Goal: Task Accomplishment & Management: Manage account settings

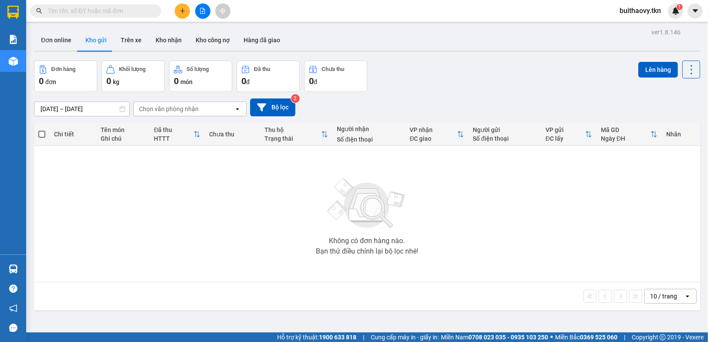
click at [520, 244] on div "Không có đơn hàng nào. Bạn thử điều chỉnh lại bộ lọc nhé!" at bounding box center [367, 214] width 658 height 131
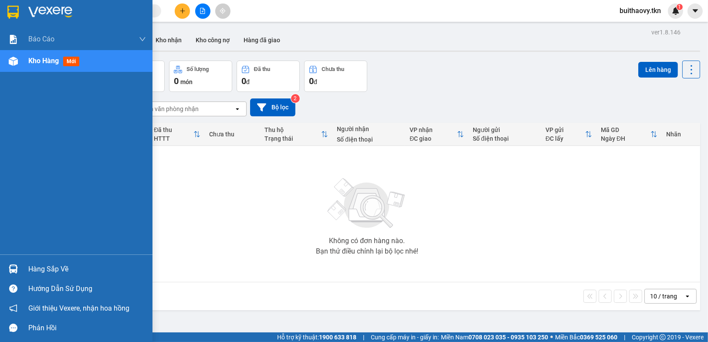
click at [11, 266] on img at bounding box center [13, 269] width 9 height 9
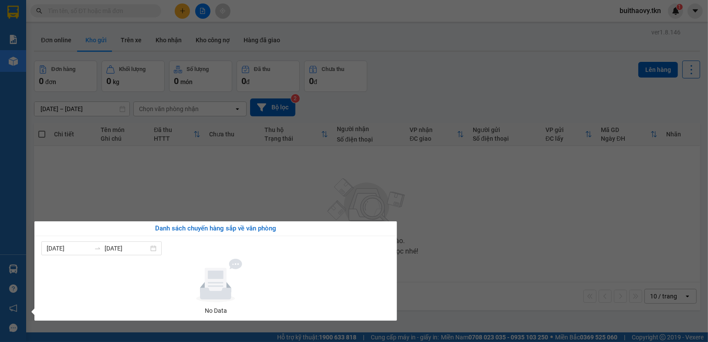
drag, startPoint x: 476, startPoint y: 239, endPoint x: 477, endPoint y: 252, distance: 12.3
click at [476, 241] on section "Kết quả tìm kiếm ( 0 ) Bộ lọc No Data buithaovy.tkn 1 Báo cáo Mẫu 1: Báo cáo dò…" at bounding box center [354, 171] width 708 height 342
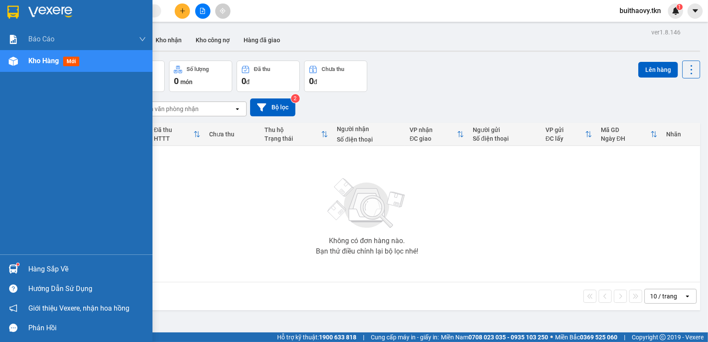
click at [9, 267] on img at bounding box center [13, 269] width 9 height 9
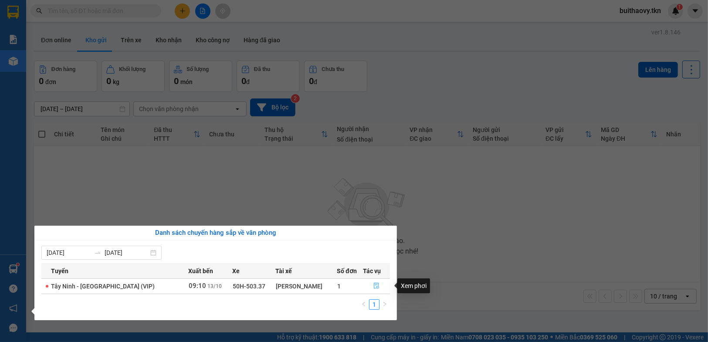
click at [371, 282] on button "button" at bounding box center [377, 286] width 26 height 14
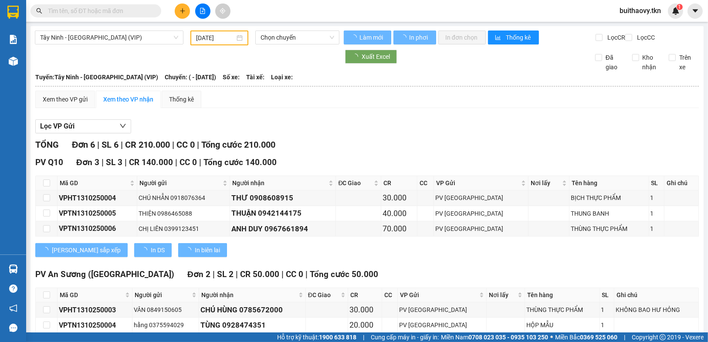
type input "[DATE]"
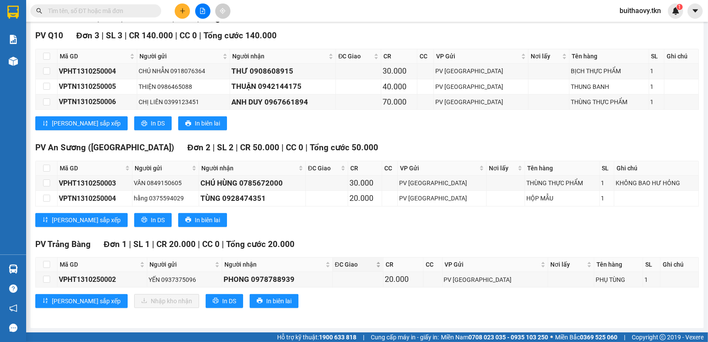
scroll to position [132, 0]
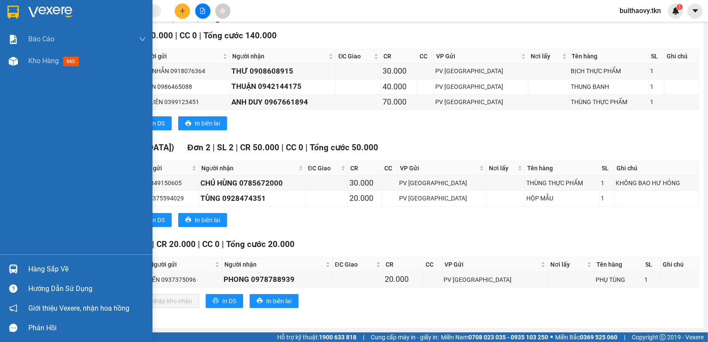
click at [19, 265] on div at bounding box center [13, 269] width 15 height 15
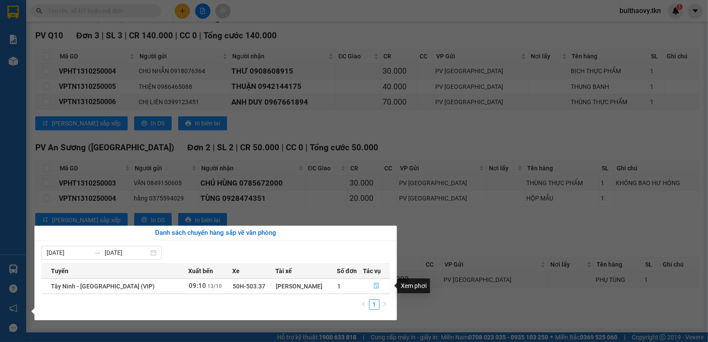
click at [376, 285] on icon "file-done" at bounding box center [377, 286] width 6 height 6
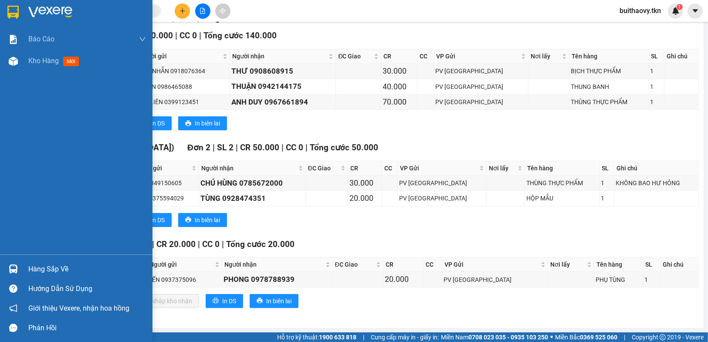
click at [14, 269] on img at bounding box center [13, 269] width 9 height 9
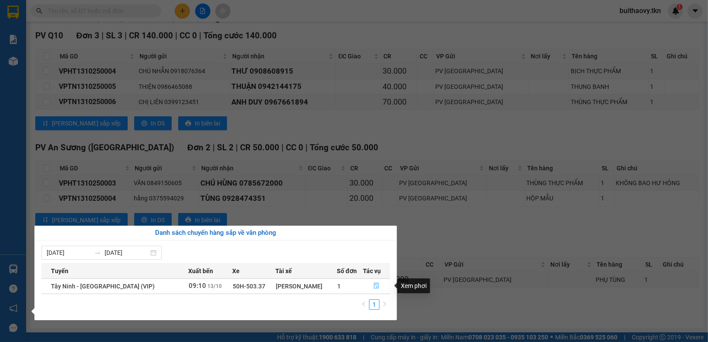
click at [375, 285] on icon "file-done" at bounding box center [376, 286] width 5 height 6
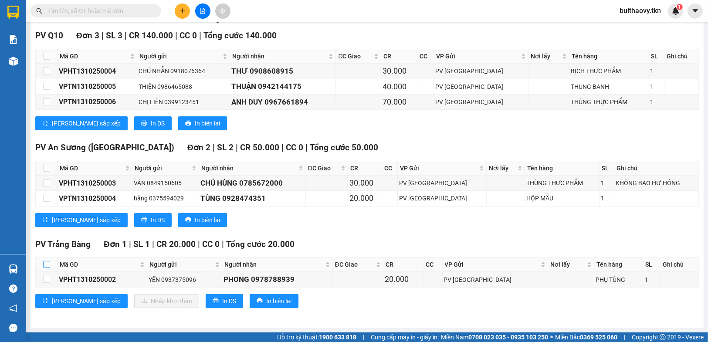
click at [43, 265] on input "checkbox" at bounding box center [46, 264] width 7 height 7
checkbox input "true"
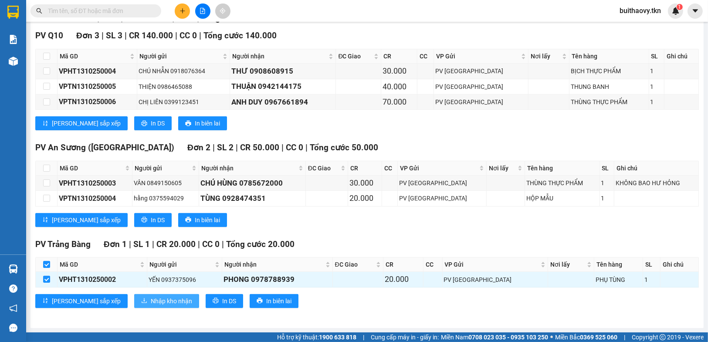
click at [134, 297] on button "Nhập kho nhận" at bounding box center [166, 301] width 65 height 14
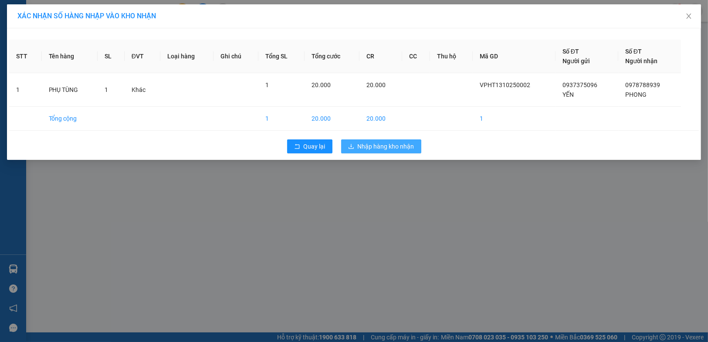
click at [384, 143] on span "Nhập hàng kho nhận" at bounding box center [386, 147] width 57 height 10
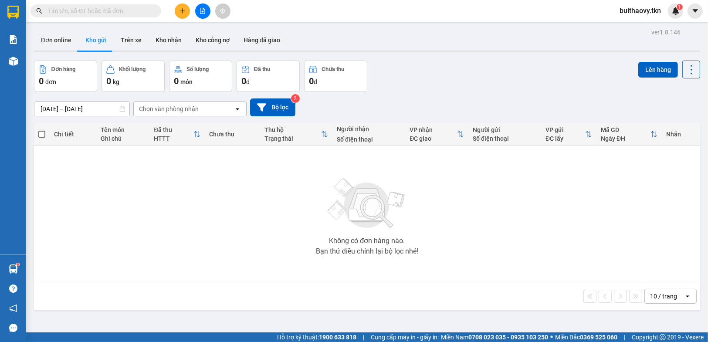
drag, startPoint x: 534, startPoint y: 238, endPoint x: 184, endPoint y: 0, distance: 423.1
click at [534, 240] on div "Không có đơn hàng nào. Bạn thử điều chỉnh lại bộ lọc nhé!" at bounding box center [367, 214] width 658 height 131
click at [182, 14] on icon "plus" at bounding box center [183, 11] width 6 height 6
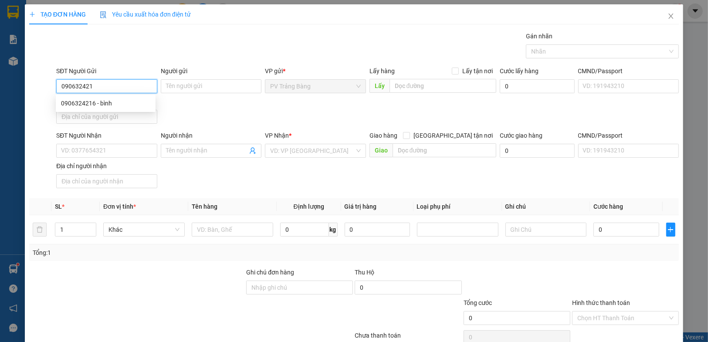
type input "0906324216"
click at [117, 105] on div "0906324216 - bình" at bounding box center [105, 104] width 89 height 10
type input "bình"
type input "0912938039"
type input "cúc"
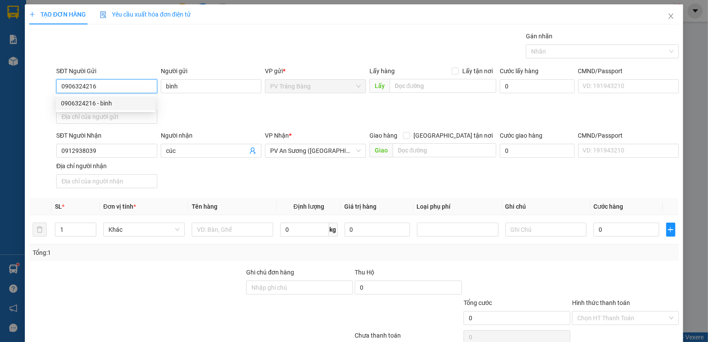
type input "20.000"
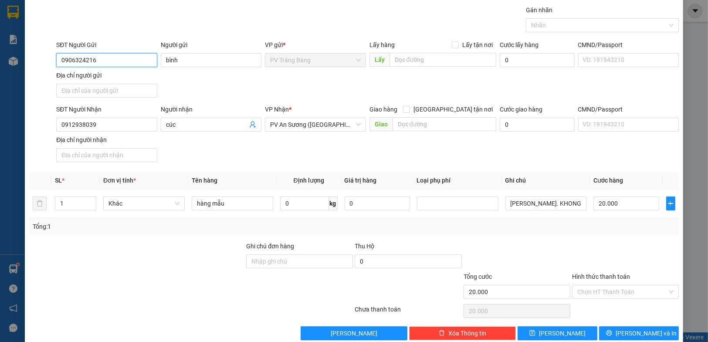
scroll to position [40, 0]
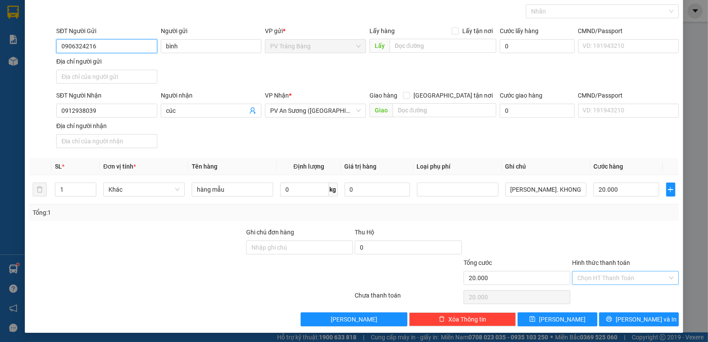
type input "0906324216"
click at [614, 273] on input "Hình thức thanh toán" at bounding box center [623, 278] width 90 height 13
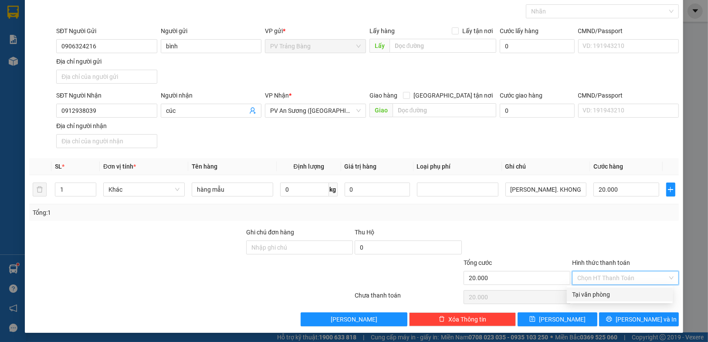
click at [611, 294] on div "Tại văn phòng" at bounding box center [619, 295] width 95 height 10
type input "0"
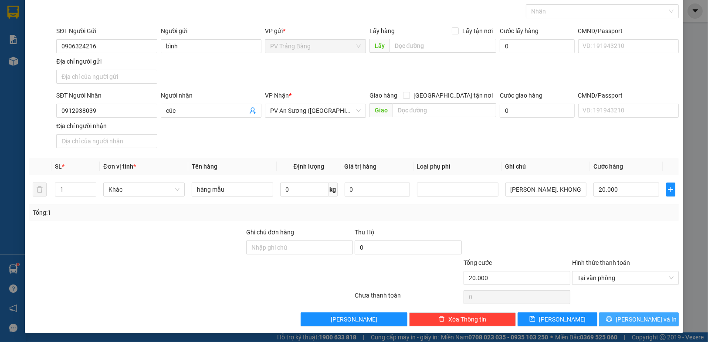
click at [615, 315] on button "[PERSON_NAME] và In" at bounding box center [639, 320] width 80 height 14
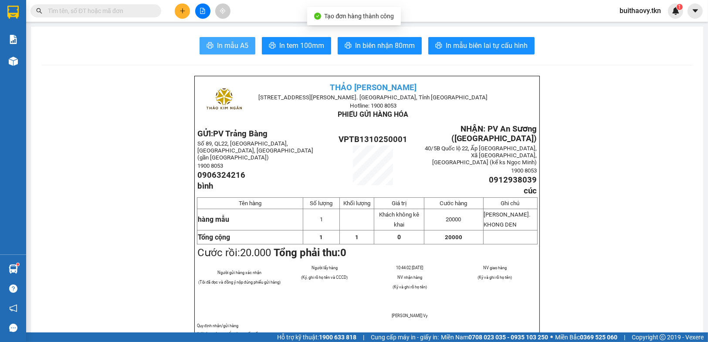
click at [224, 41] on span "In mẫu A5" at bounding box center [232, 45] width 31 height 11
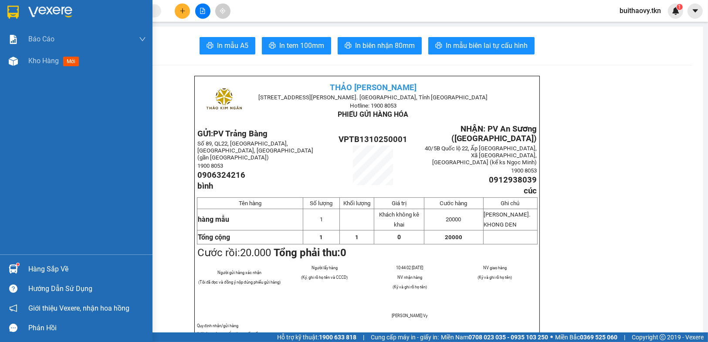
click at [9, 271] on img at bounding box center [13, 269] width 9 height 9
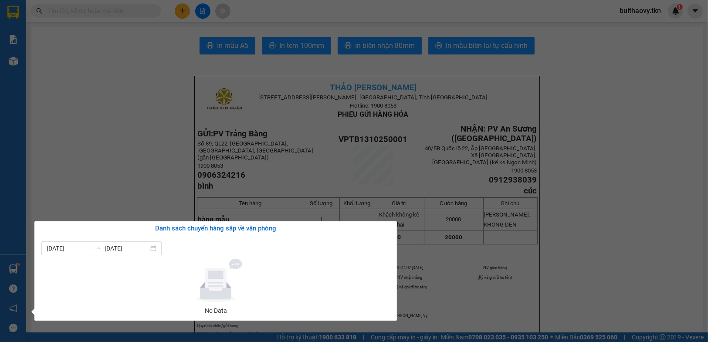
click at [155, 140] on section "Kết quả tìm kiếm ( 0 ) Bộ lọc No Data buithaovy.tkn 1 Báo cáo Mẫu 1: Báo cáo dò…" at bounding box center [354, 171] width 708 height 342
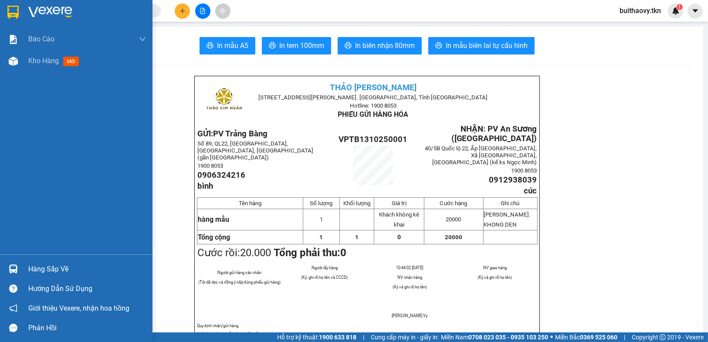
drag, startPoint x: 3, startPoint y: 82, endPoint x: 10, endPoint y: 73, distance: 11.9
click at [6, 80] on div "Báo cáo Mẫu 1: Báo cáo dòng tiền theo nhân viên Mẫu 2: Thống kê đơn hàng theo n…" at bounding box center [76, 141] width 153 height 226
click at [11, 71] on div "Kho hàng mới" at bounding box center [76, 61] width 153 height 22
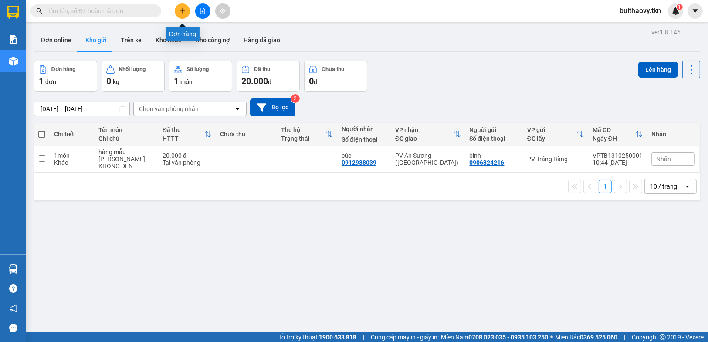
click at [177, 10] on button at bounding box center [182, 10] width 15 height 15
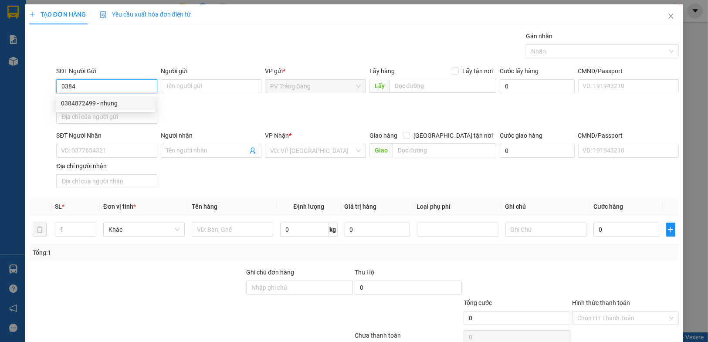
click at [122, 105] on div "0384872499 - nhung" at bounding box center [105, 104] width 89 height 10
type input "0384872499"
type input "nhung"
type input "0909764802"
type input "chi"
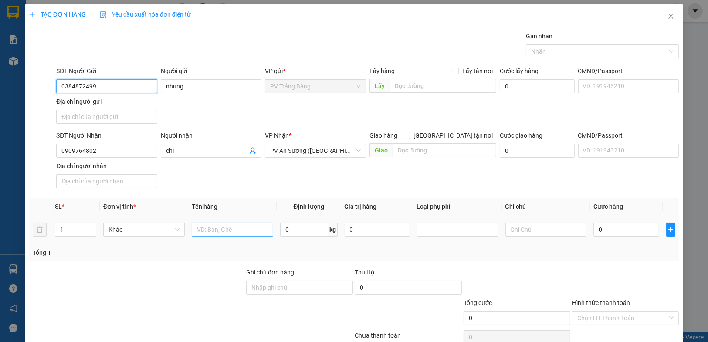
type input "60.000"
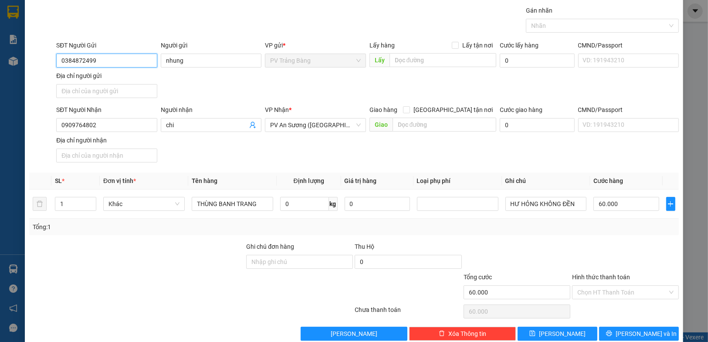
scroll to position [40, 0]
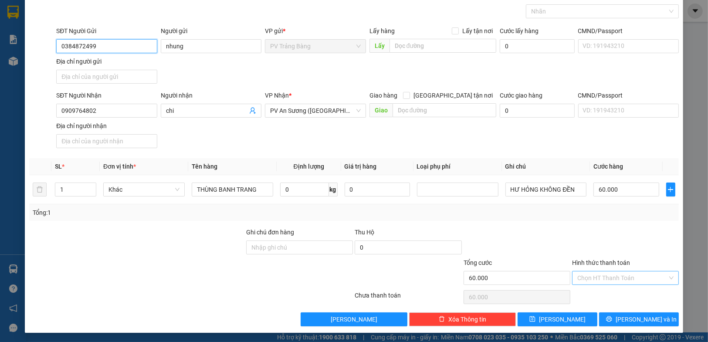
type input "0384872499"
click at [609, 280] on input "Hình thức thanh toán" at bounding box center [623, 278] width 90 height 13
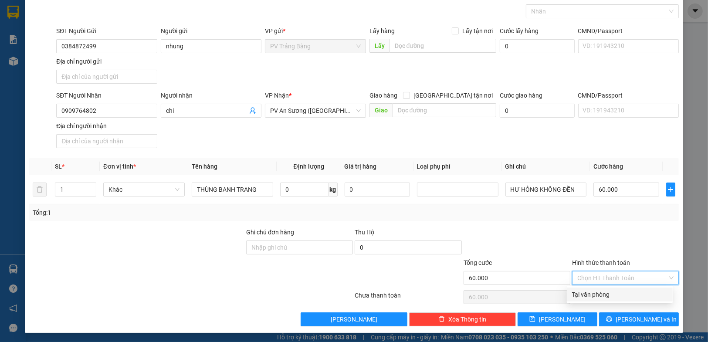
click at [605, 293] on div "Tại văn phòng" at bounding box center [619, 295] width 95 height 10
type input "0"
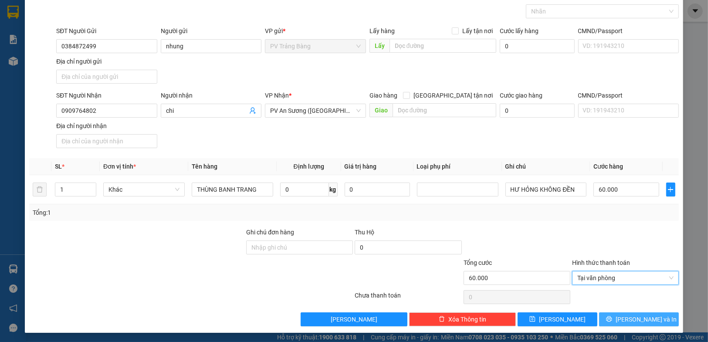
click at [612, 320] on icon "printer" at bounding box center [609, 319] width 6 height 6
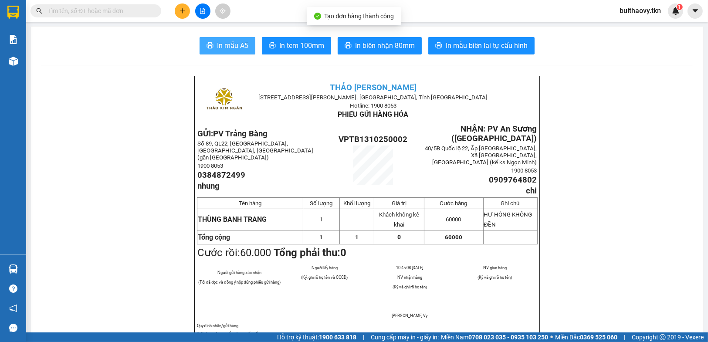
click at [217, 50] on span "In mẫu A5" at bounding box center [232, 45] width 31 height 11
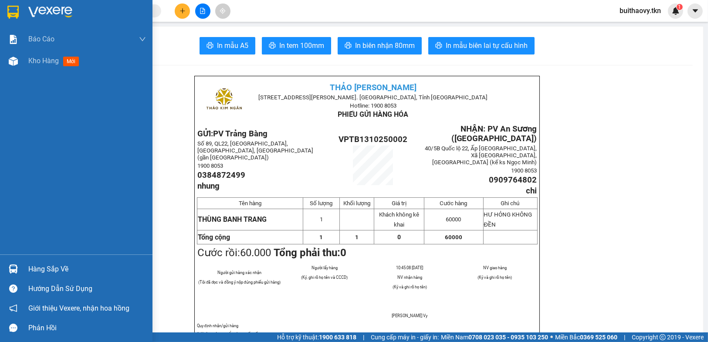
drag, startPoint x: 1, startPoint y: 67, endPoint x: 127, endPoint y: 80, distance: 127.1
click at [1, 67] on div "Kho hàng mới" at bounding box center [76, 61] width 153 height 22
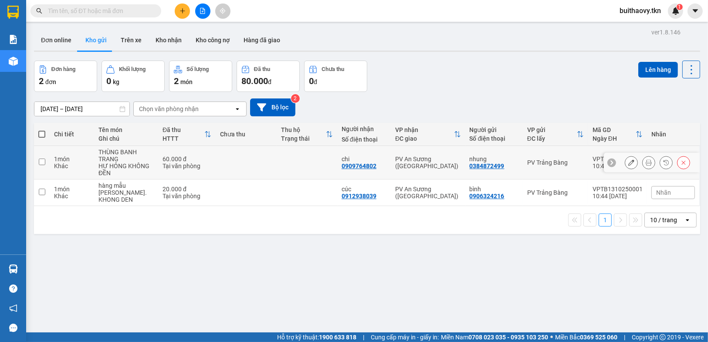
click at [629, 162] on icon at bounding box center [632, 163] width 6 height 6
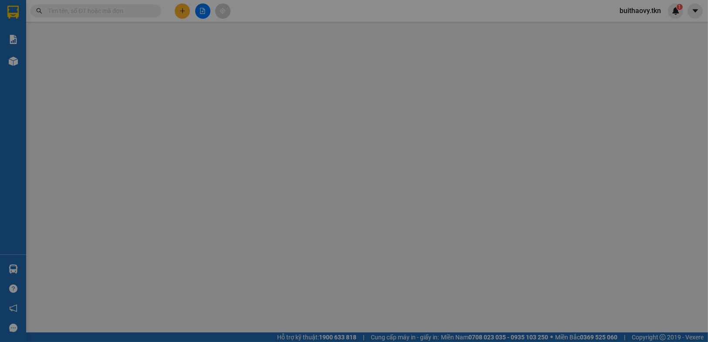
type input "0384872499"
type input "nhung"
type input "0909764802"
type input "chi"
type input "60.000"
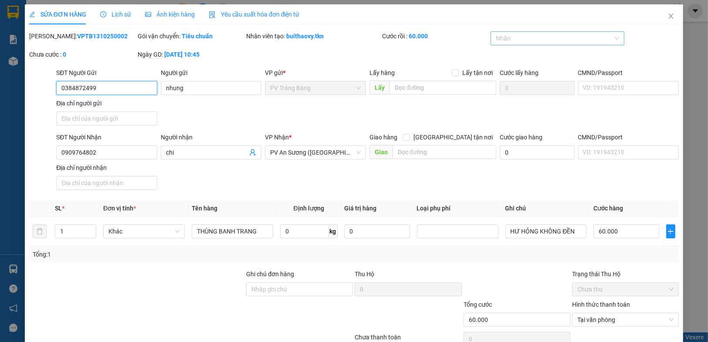
click at [520, 38] on div at bounding box center [553, 38] width 121 height 10
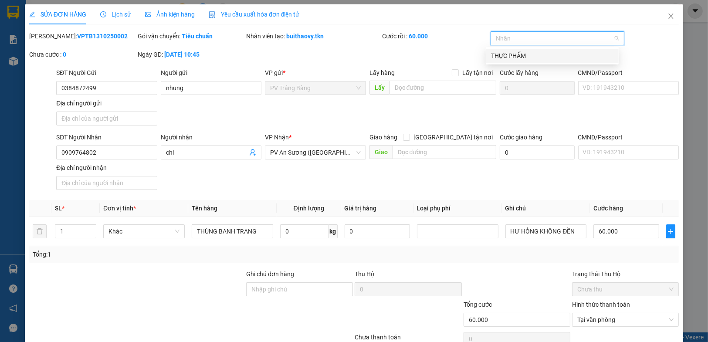
click at [520, 52] on div "THỰC PHẨM" at bounding box center [552, 56] width 122 height 10
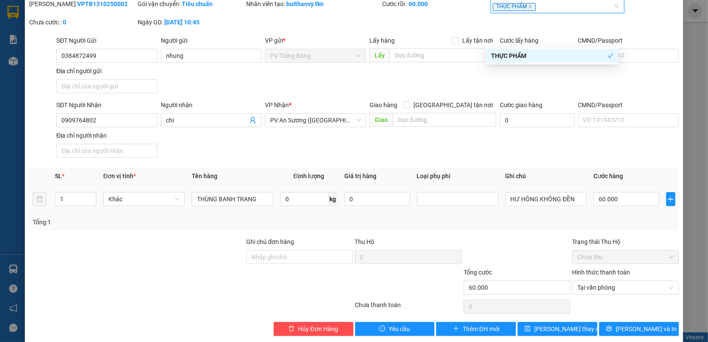
scroll to position [42, 0]
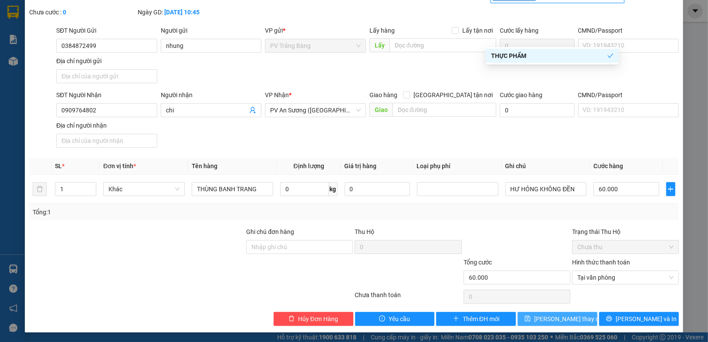
click at [560, 320] on span "[PERSON_NAME] thay đổi" at bounding box center [569, 319] width 70 height 10
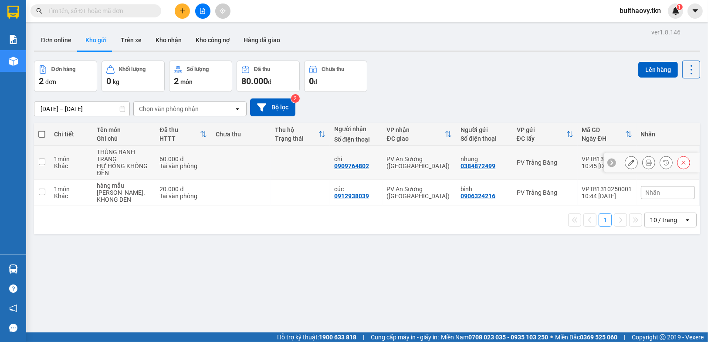
drag, startPoint x: 413, startPoint y: 166, endPoint x: 417, endPoint y: 186, distance: 20.9
click at [415, 171] on td "PV An Sương ([GEOGRAPHIC_DATA])" at bounding box center [420, 163] width 74 height 34
checkbox input "true"
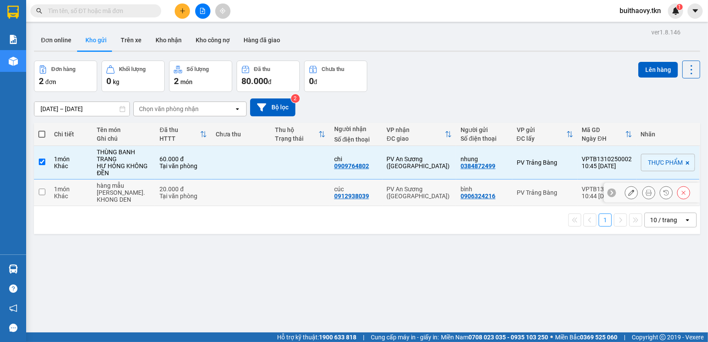
click at [417, 186] on div "PV An Sương ([GEOGRAPHIC_DATA])" at bounding box center [419, 193] width 65 height 14
checkbox input "true"
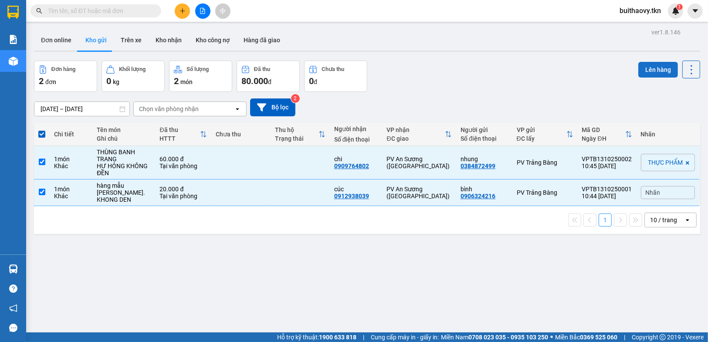
click at [654, 68] on button "Lên hàng" at bounding box center [659, 70] width 40 height 16
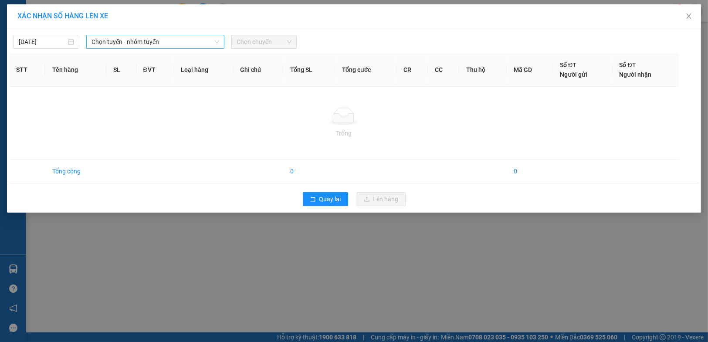
click at [192, 39] on span "Chọn tuyến - nhóm tuyến" at bounding box center [156, 41] width 128 height 13
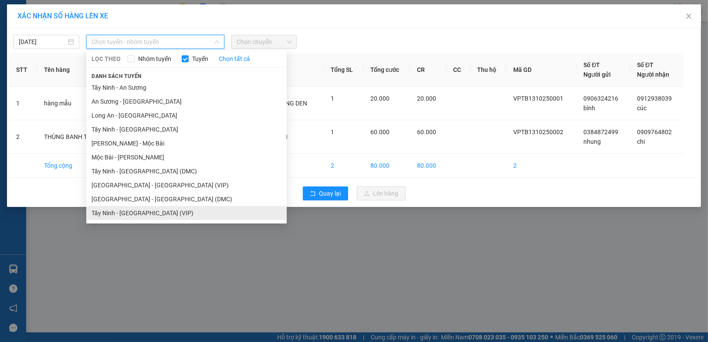
click at [159, 216] on li "Tây Ninh - [GEOGRAPHIC_DATA] (VIP)" at bounding box center [186, 213] width 201 height 14
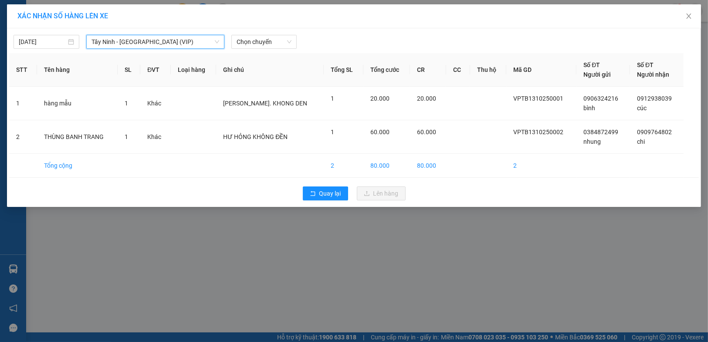
click at [254, 32] on div "[DATE] [GEOGRAPHIC_DATA] - [GEOGRAPHIC_DATA] (VIP) [GEOGRAPHIC_DATA] - [GEOGRAP…" at bounding box center [354, 40] width 690 height 18
click at [257, 35] on span "Chọn chuyến" at bounding box center [264, 41] width 55 height 13
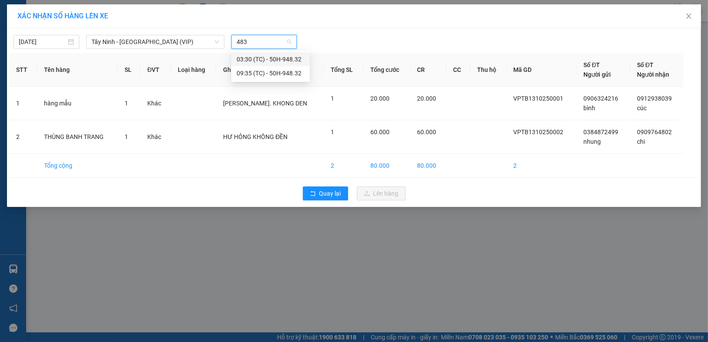
type input "4832"
click at [274, 73] on div "09:35 (TC) - 50H-948.32" at bounding box center [271, 73] width 68 height 10
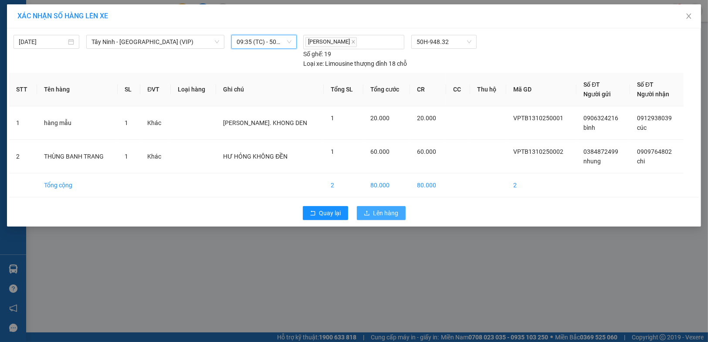
click at [384, 209] on span "Lên hàng" at bounding box center [386, 213] width 25 height 10
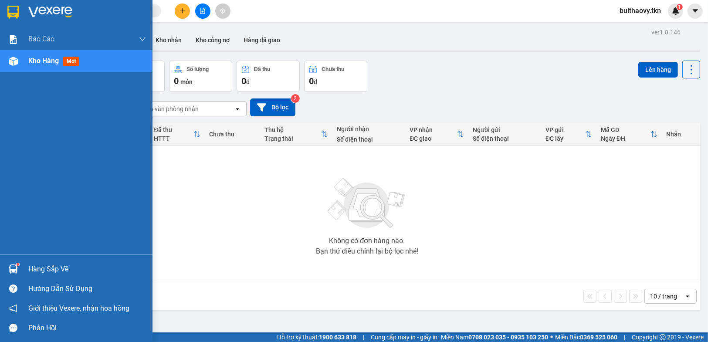
drag, startPoint x: 21, startPoint y: 268, endPoint x: 165, endPoint y: 294, distance: 145.8
click at [42, 274] on div "Hàng sắp về" at bounding box center [76, 269] width 153 height 20
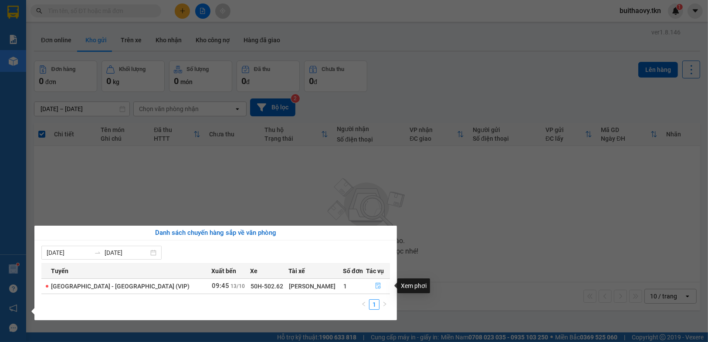
click at [375, 285] on icon "file-done" at bounding box center [378, 286] width 6 height 6
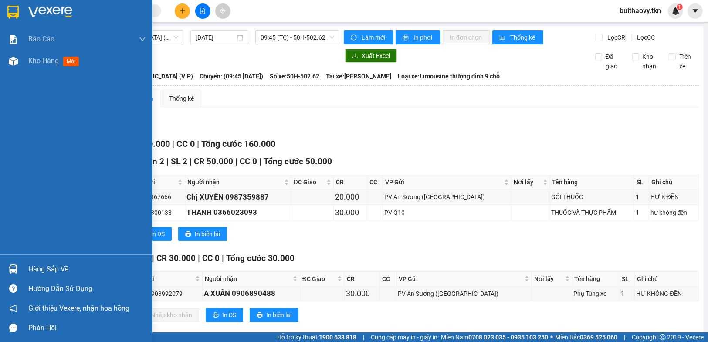
drag, startPoint x: 11, startPoint y: 262, endPoint x: 105, endPoint y: 262, distance: 93.3
click at [12, 262] on div at bounding box center [13, 269] width 15 height 15
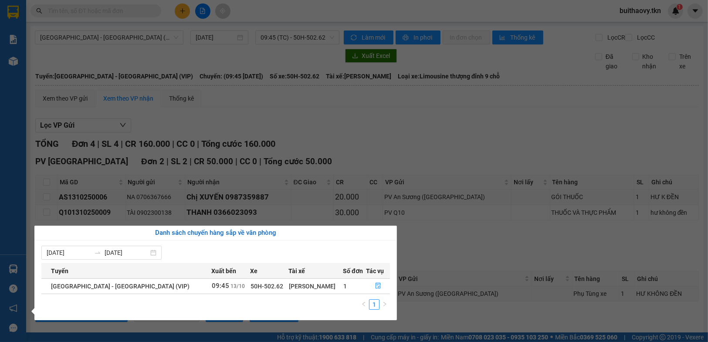
click at [473, 314] on section "Kết quả tìm kiếm ( 0 ) Bộ lọc No Data buithaovy.tkn 1 Báo cáo Mẫu 1: Báo cáo dò…" at bounding box center [354, 171] width 708 height 342
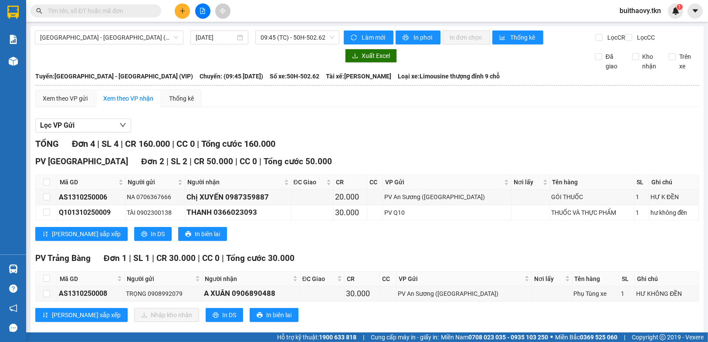
click at [129, 10] on input "text" at bounding box center [99, 11] width 103 height 10
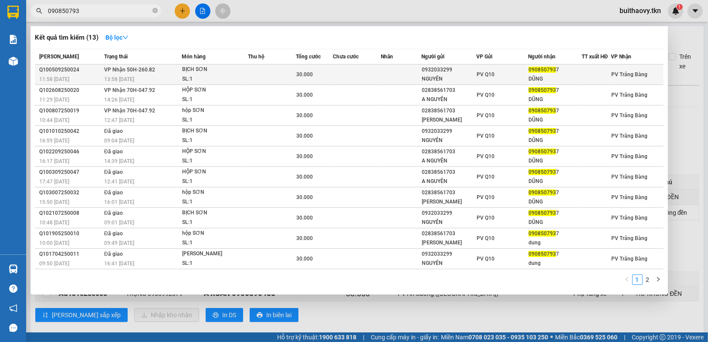
type input "090850793"
click at [223, 75] on div "SL: 1" at bounding box center [214, 80] width 65 height 10
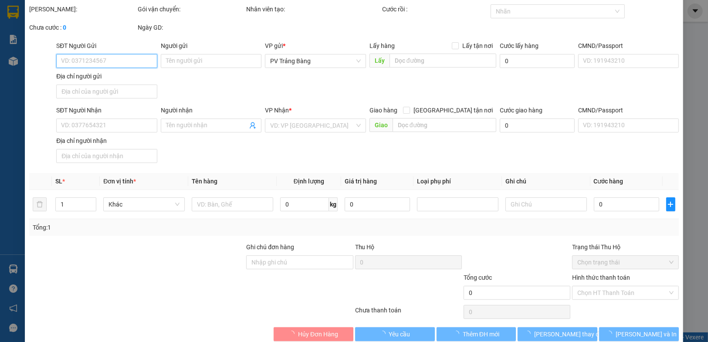
type input "0932033299"
type input "NGUYÊN"
type input "0908507937"
type input "DŨNG"
type input "30.000"
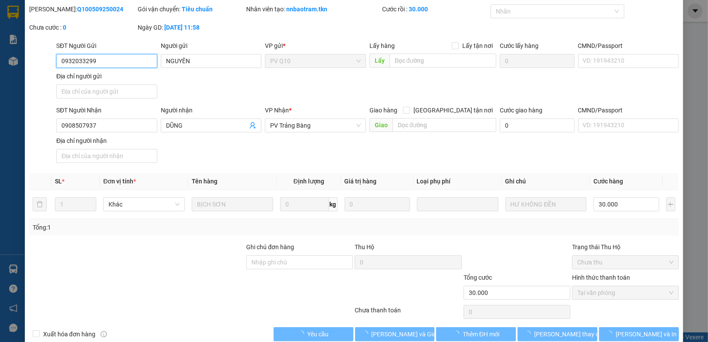
scroll to position [42, 0]
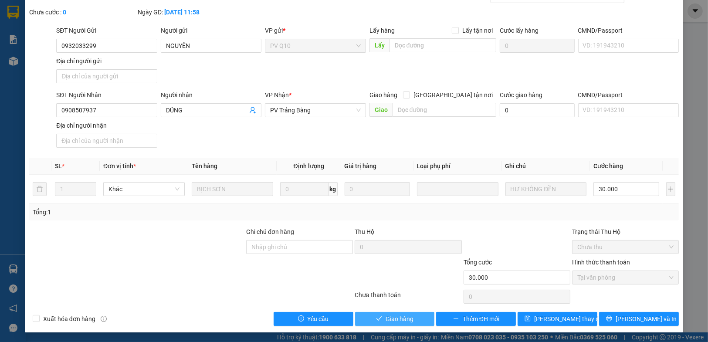
click at [410, 320] on span "Giao hàng" at bounding box center [400, 319] width 28 height 10
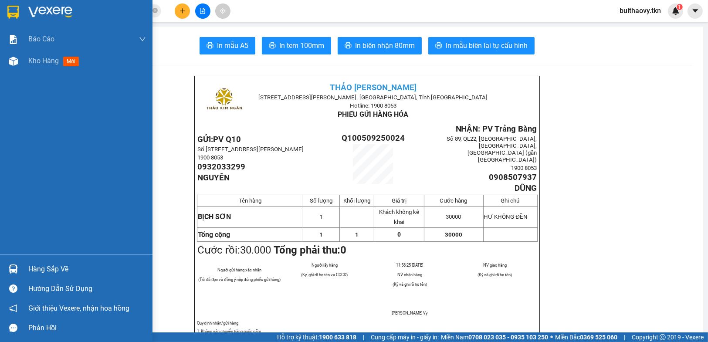
click at [22, 265] on div "Hàng sắp về" at bounding box center [76, 269] width 153 height 20
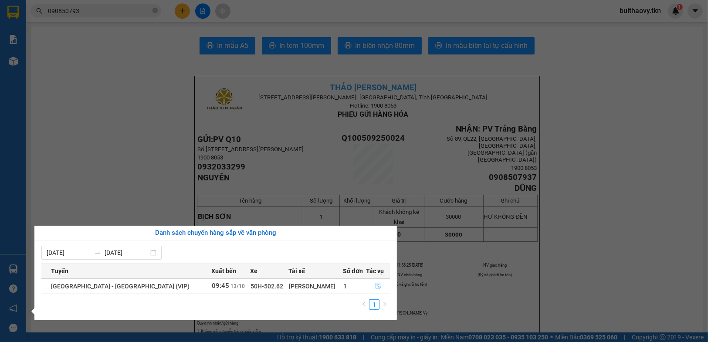
click at [376, 285] on icon "file-done" at bounding box center [378, 286] width 6 height 6
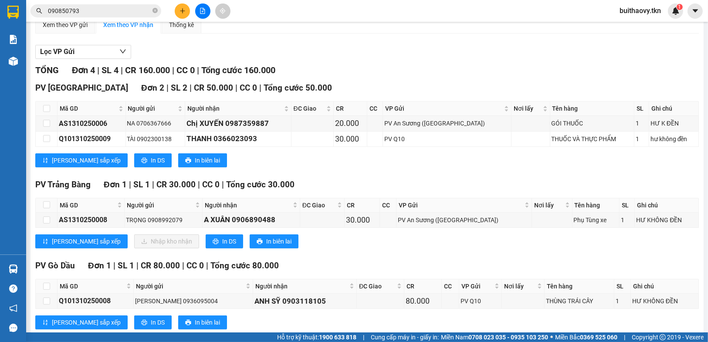
scroll to position [87, 0]
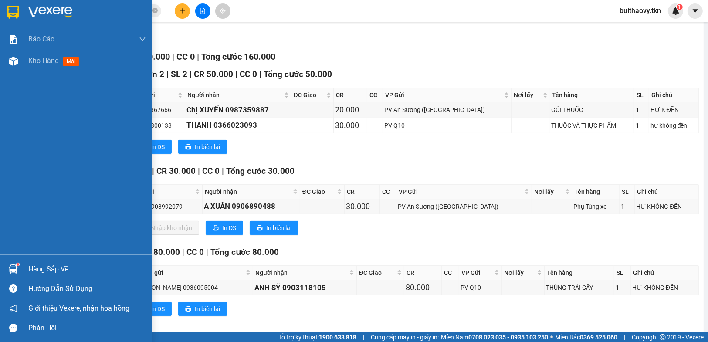
click at [20, 267] on div at bounding box center [13, 269] width 15 height 15
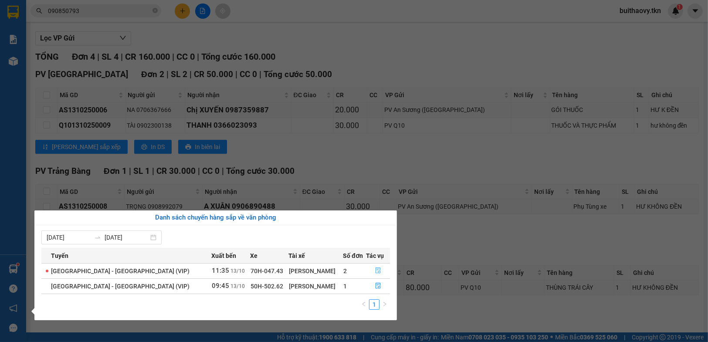
click at [376, 269] on icon "file-done" at bounding box center [378, 271] width 5 height 6
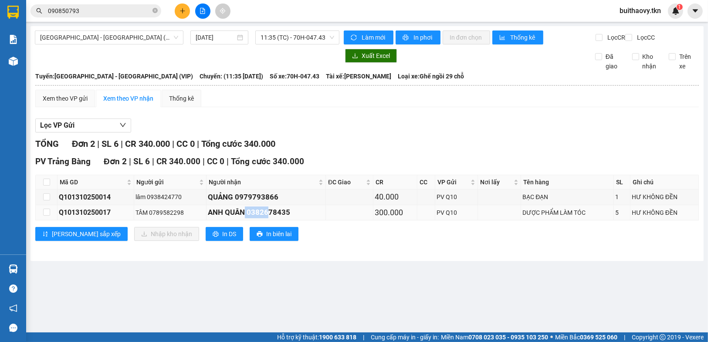
drag, startPoint x: 249, startPoint y: 220, endPoint x: 270, endPoint y: 221, distance: 21.4
click at [270, 218] on div "ANH QUÂN 0382678435" at bounding box center [266, 213] width 116 height 12
click at [269, 218] on div "ANH QUÂN 0382678435" at bounding box center [266, 213] width 116 height 12
click at [258, 218] on div "ANH QUÂN 0382678435" at bounding box center [266, 213] width 116 height 12
drag, startPoint x: 251, startPoint y: 220, endPoint x: 293, endPoint y: 221, distance: 42.7
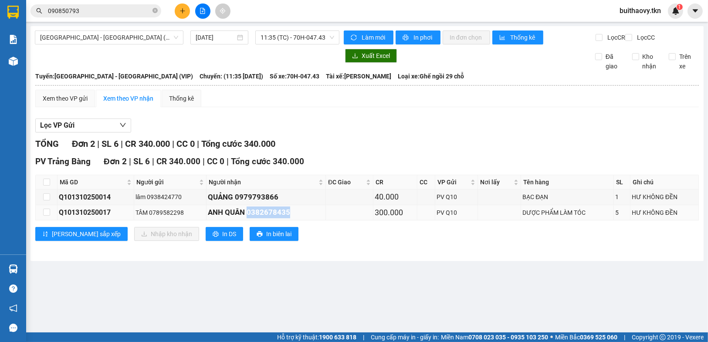
click at [293, 218] on div "ANH QUÂN 0382678435" at bounding box center [266, 213] width 116 height 12
copy div "0382678435"
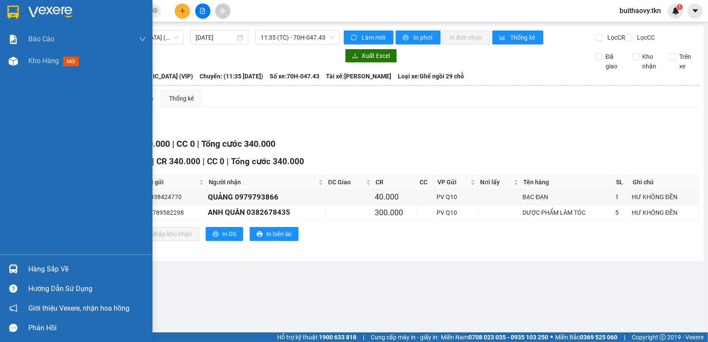
drag, startPoint x: 3, startPoint y: 260, endPoint x: 20, endPoint y: 261, distance: 16.6
click at [3, 261] on div "Hàng sắp về" at bounding box center [76, 269] width 153 height 20
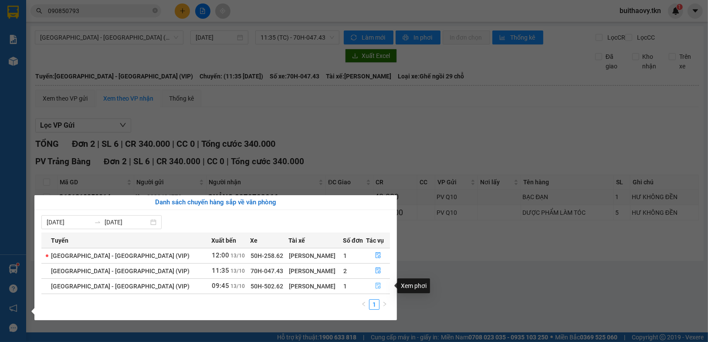
click at [375, 289] on span "file-done" at bounding box center [378, 286] width 6 height 7
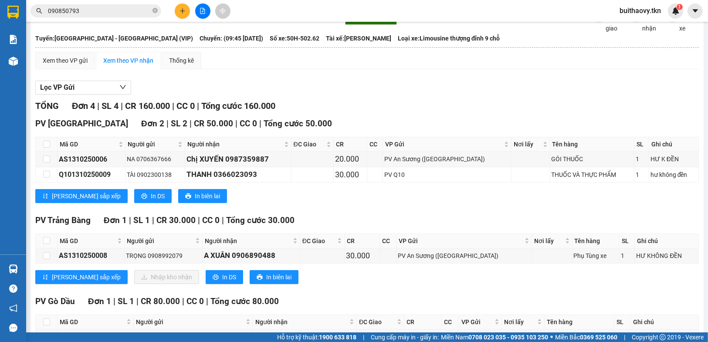
scroll to position [87, 0]
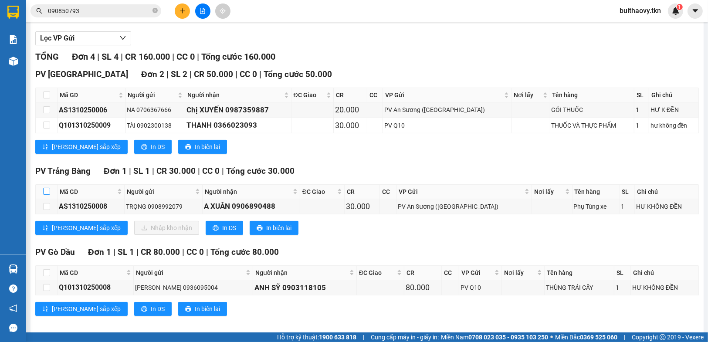
click at [45, 195] on input "checkbox" at bounding box center [46, 191] width 7 height 7
checkbox input "true"
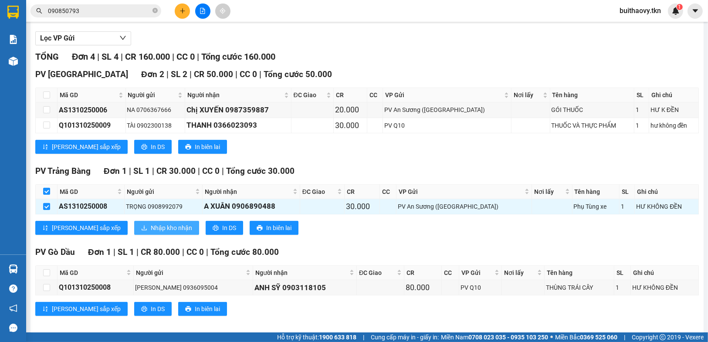
click at [153, 233] on span "Nhập kho nhận" at bounding box center [171, 228] width 41 height 10
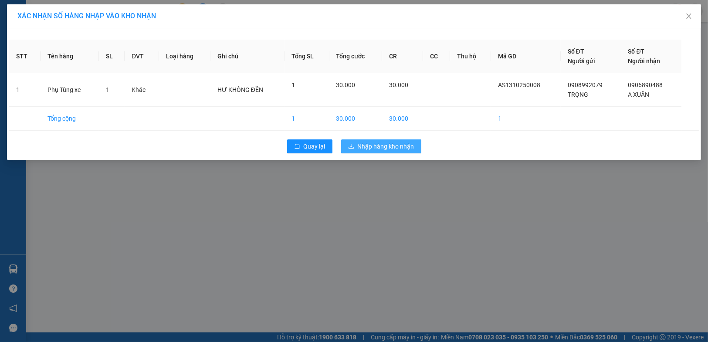
click at [384, 143] on span "Nhập hàng kho nhận" at bounding box center [386, 147] width 57 height 10
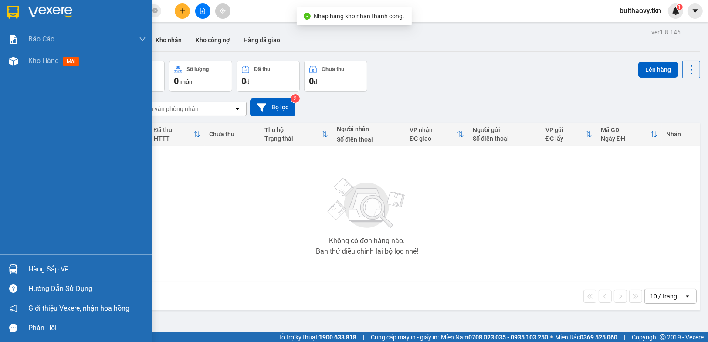
drag, startPoint x: 8, startPoint y: 267, endPoint x: 104, endPoint y: 267, distance: 95.9
click at [7, 267] on div at bounding box center [13, 269] width 15 height 15
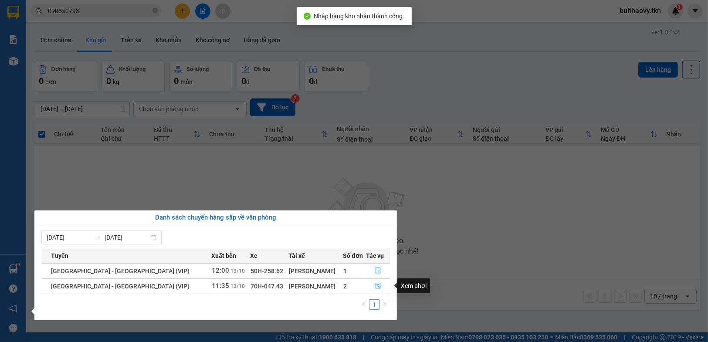
click at [380, 273] on button "button" at bounding box center [378, 271] width 23 height 14
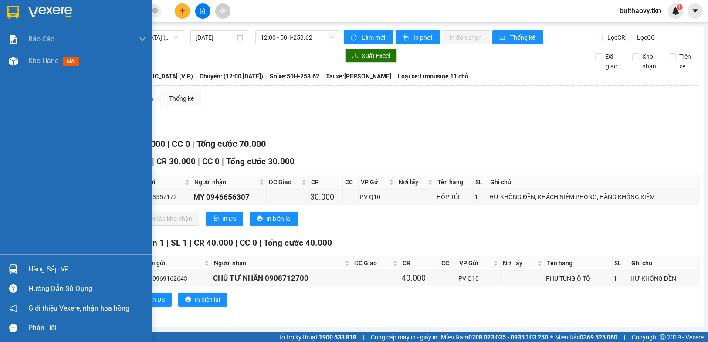
click at [0, 269] on div "Hàng sắp về" at bounding box center [76, 269] width 153 height 20
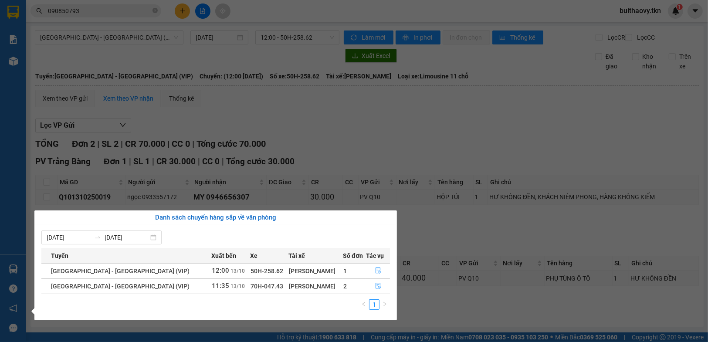
click at [433, 316] on section "Kết quả tìm kiếm ( 13 ) Bộ lọc Mã ĐH Trạng thái Món hàng Thu hộ Tổng cước Chưa …" at bounding box center [354, 171] width 708 height 342
